Goal: Check status: Check status

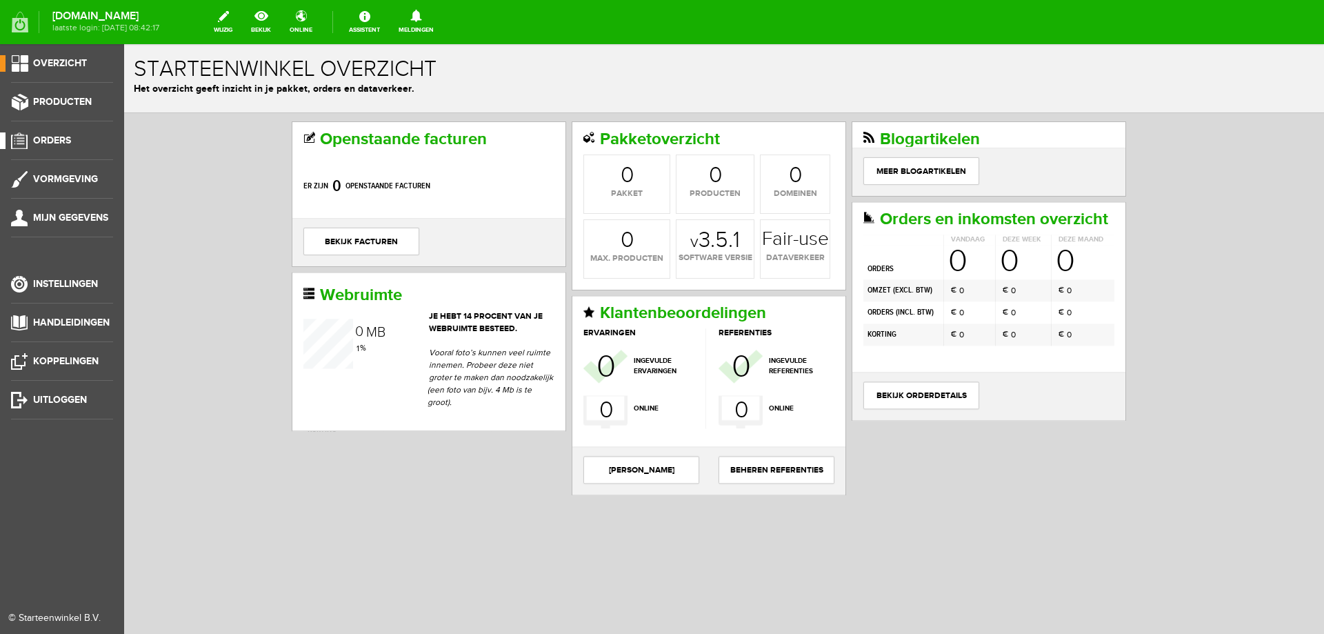
click at [79, 150] on li "Orders" at bounding box center [62, 146] width 102 height 28
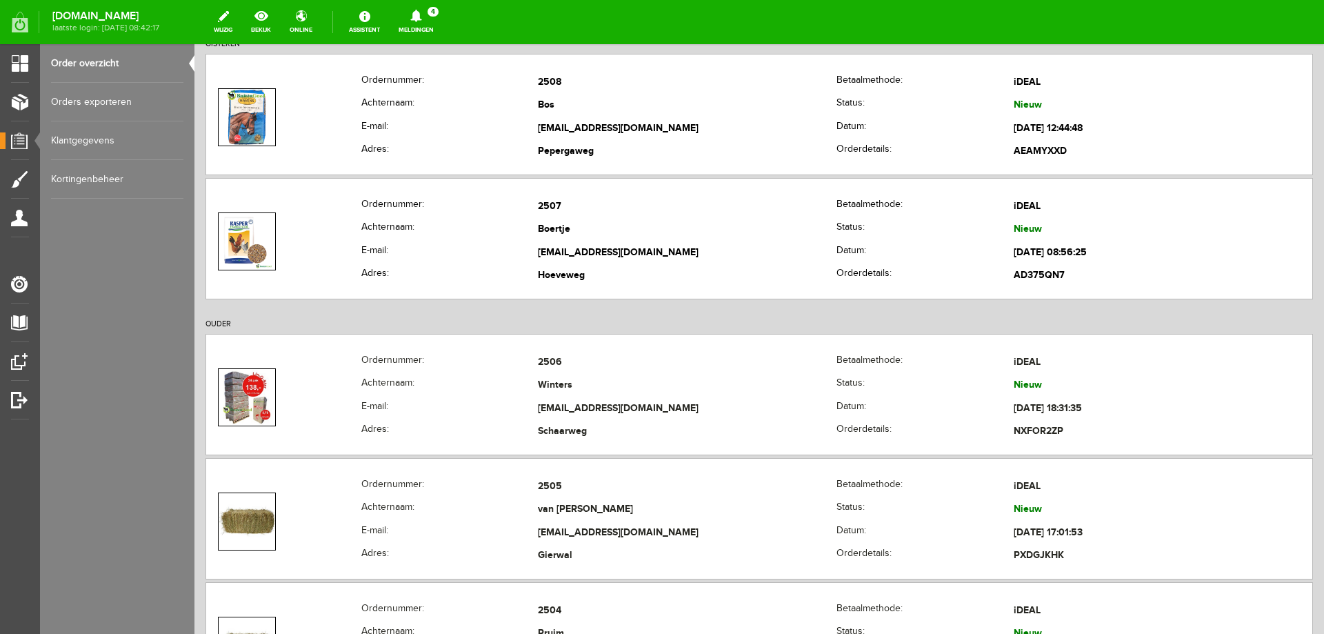
scroll to position [207, 0]
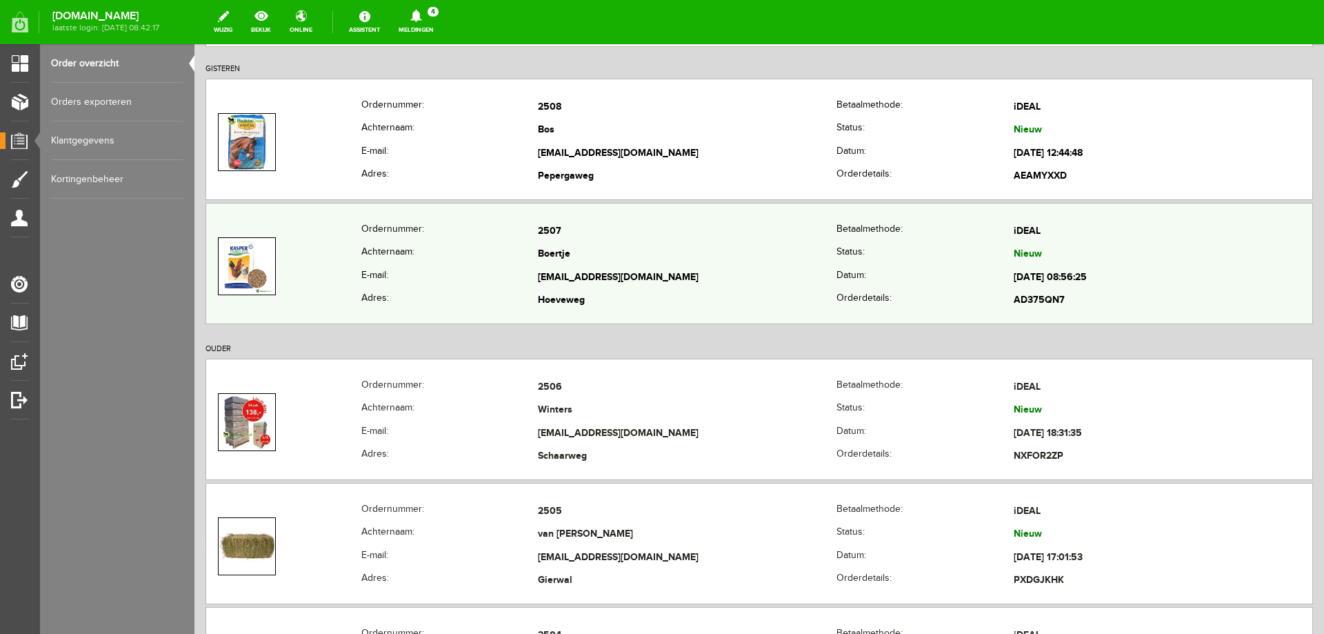
click at [686, 261] on td "Boertje" at bounding box center [687, 255] width 299 height 23
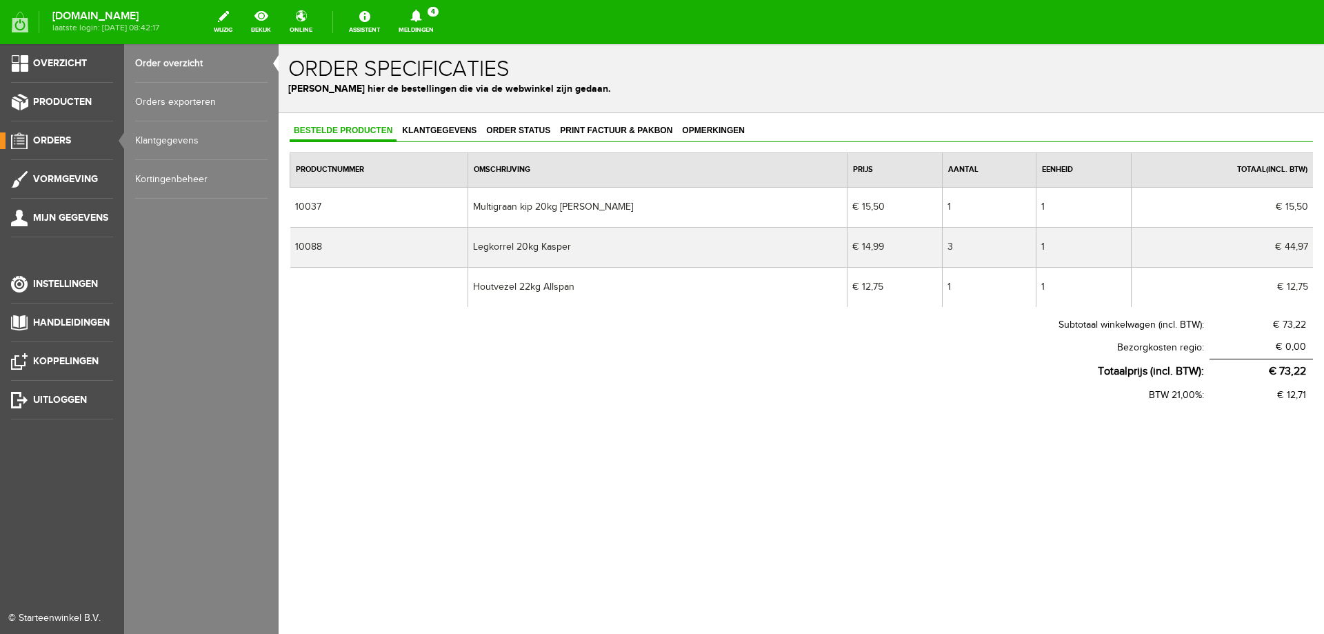
click at [56, 139] on span "Orders" at bounding box center [52, 141] width 38 height 12
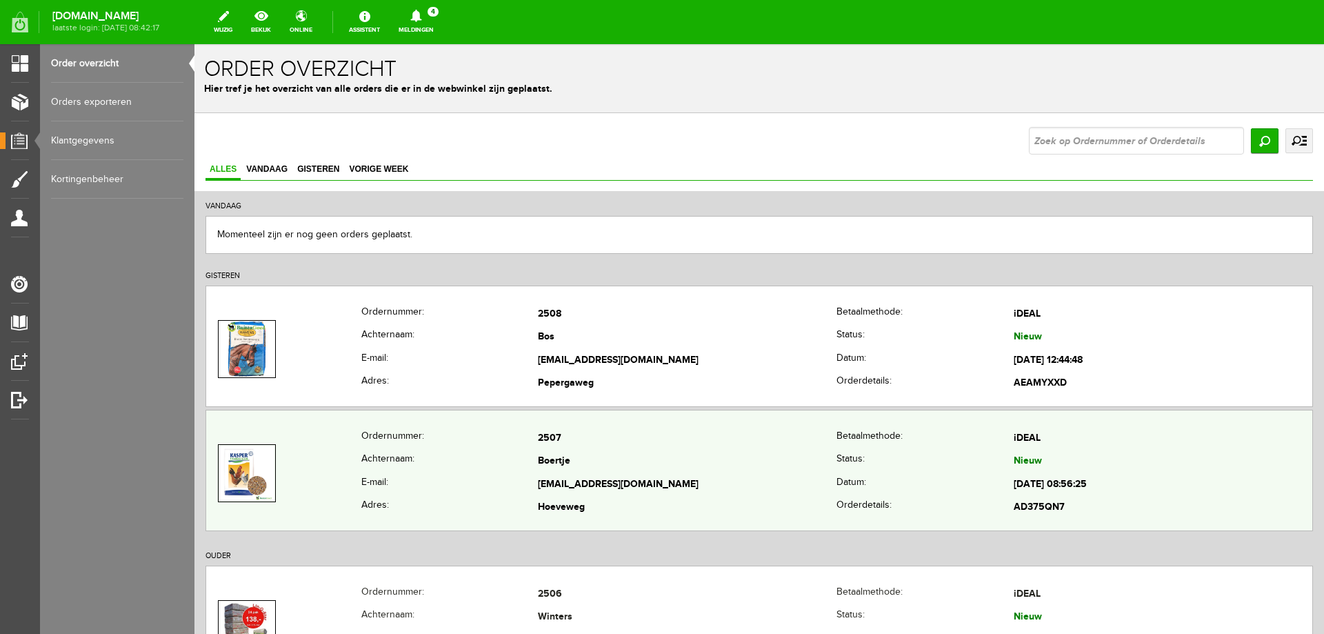
click at [513, 510] on th "Adres:" at bounding box center [449, 508] width 177 height 23
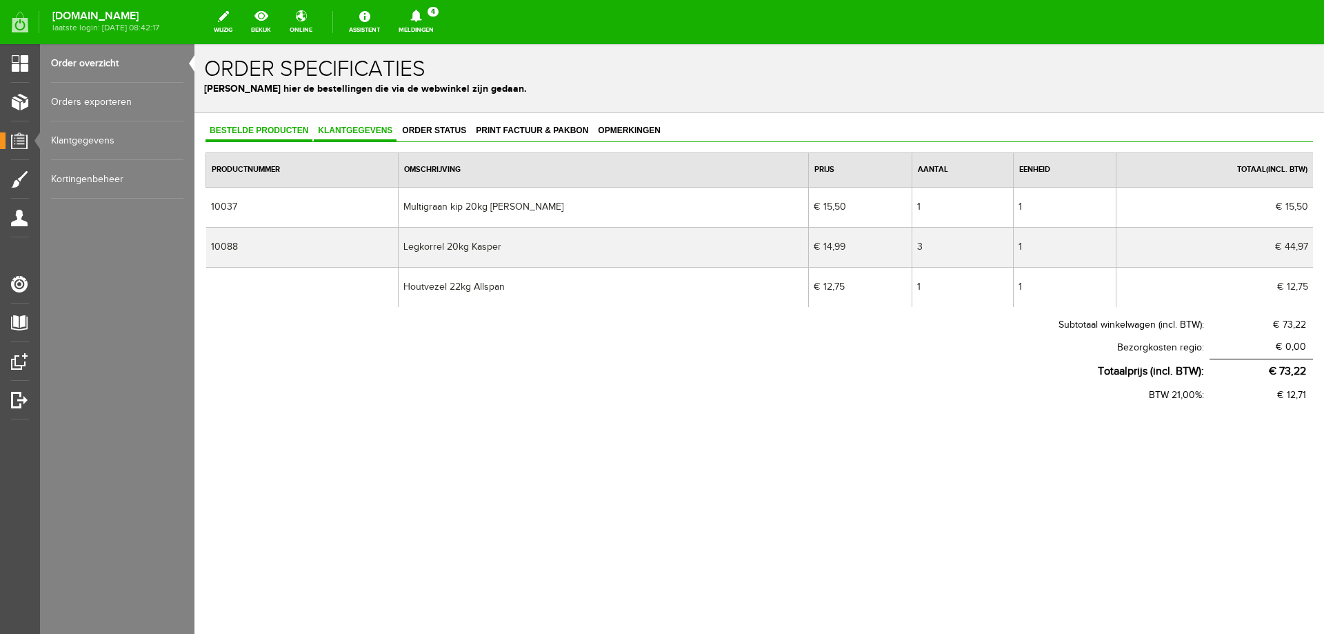
click at [344, 126] on span "Klantgegevens" at bounding box center [355, 131] width 83 height 10
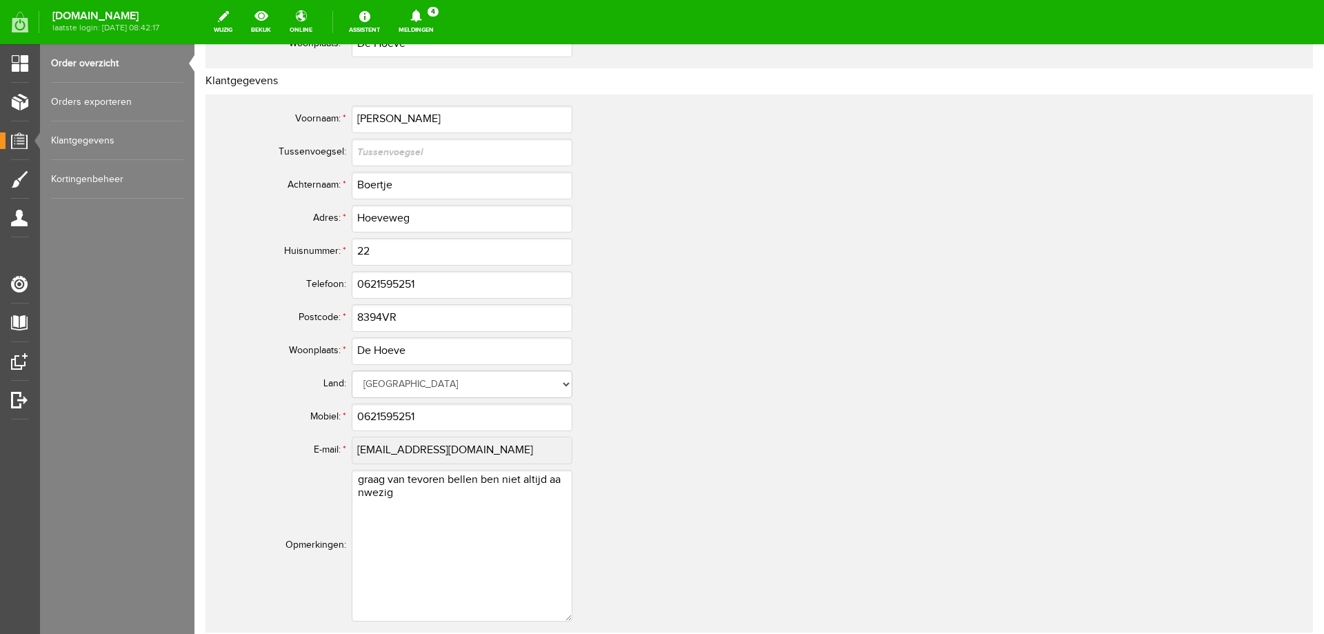
scroll to position [483, 0]
